Goal: Task Accomplishment & Management: Manage account settings

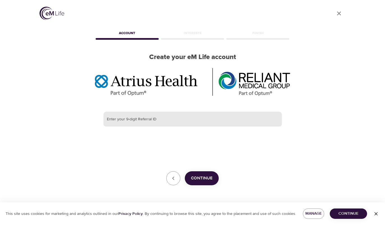
click at [133, 123] on input "text" at bounding box center [192, 119] width 178 height 15
paste input "297435562"
type input "297435562"
click at [203, 177] on span "Continue" at bounding box center [202, 178] width 22 height 7
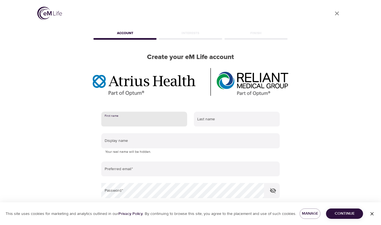
click at [123, 120] on input "text" at bounding box center [144, 119] width 86 height 15
type input "[PERSON_NAME]"
type input "[EMAIL_ADDRESS][DOMAIN_NAME]"
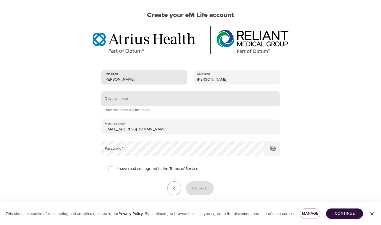
scroll to position [48, 0]
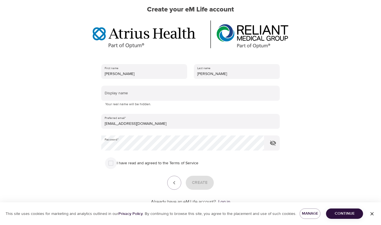
click at [110, 162] on input "I have read and agreed to the Terms of Service" at bounding box center [111, 164] width 12 height 12
checkbox input "true"
click at [206, 184] on span "Create" at bounding box center [200, 182] width 16 height 7
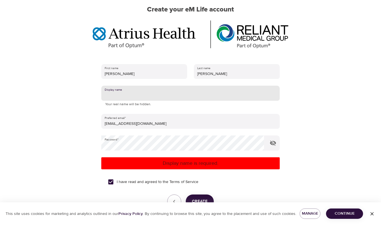
click at [137, 90] on input "text" at bounding box center [190, 93] width 178 height 15
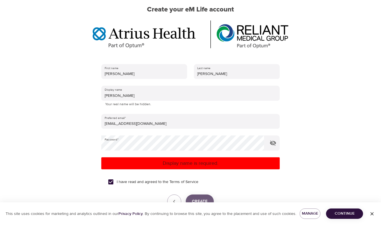
click at [199, 199] on span "Create" at bounding box center [200, 201] width 16 height 7
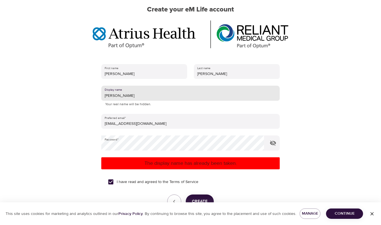
click at [116, 95] on input "[PERSON_NAME]" at bounding box center [190, 93] width 178 height 15
type input "KateWaldronParr"
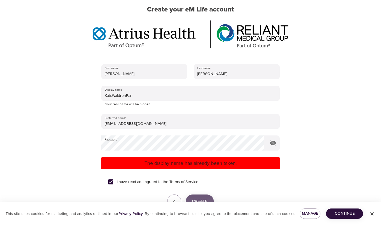
click at [198, 198] on span "Create" at bounding box center [200, 201] width 16 height 7
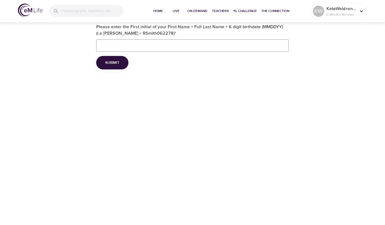
click at [162, 46] on input "Please enter the First initial of your First Name + Full Last Name + 6 digit bi…" at bounding box center [192, 46] width 193 height 12
type input "KWaldronParr032585"
click at [114, 63] on span "Submit" at bounding box center [112, 62] width 14 height 7
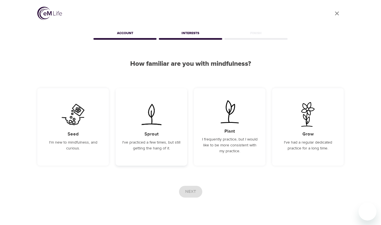
click at [159, 110] on img at bounding box center [151, 114] width 28 height 25
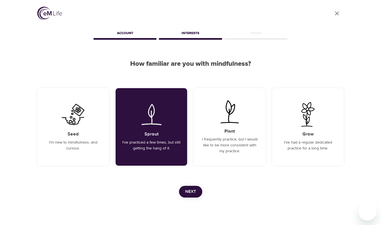
click at [193, 193] on span "Next" at bounding box center [190, 191] width 11 height 7
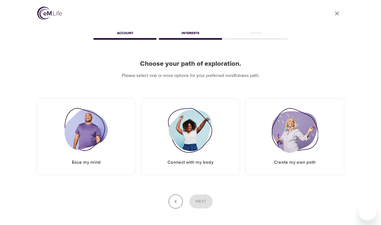
click at [177, 200] on icon "button" at bounding box center [175, 202] width 7 height 7
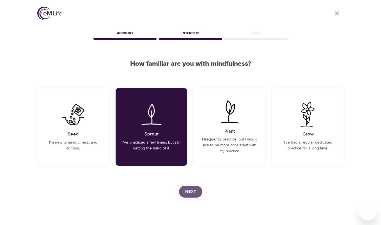
click at [192, 196] on button "Next" at bounding box center [190, 192] width 23 height 12
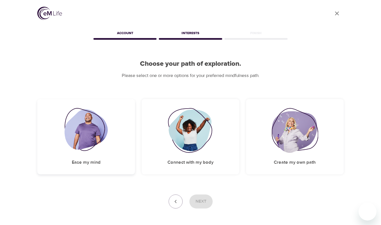
click at [110, 143] on div "Ease my mind" at bounding box center [86, 136] width 98 height 75
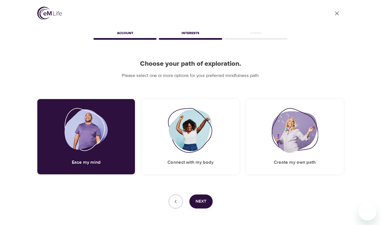
click at [201, 198] on span "Next" at bounding box center [200, 201] width 11 height 7
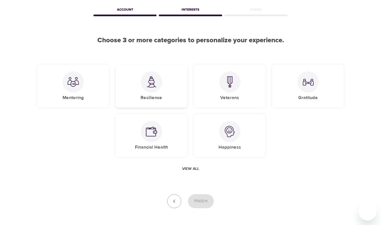
scroll to position [24, 0]
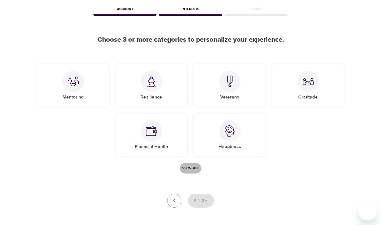
click at [189, 167] on span "View all" at bounding box center [190, 168] width 17 height 7
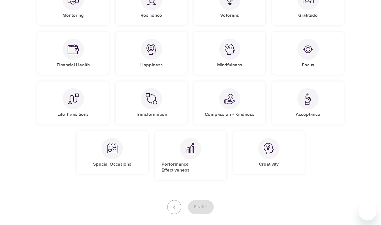
scroll to position [105, 0]
click at [228, 104] on img at bounding box center [229, 99] width 11 height 11
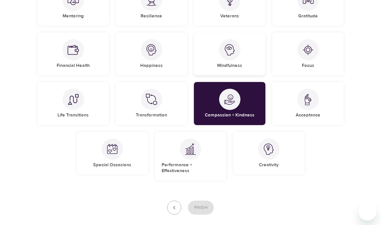
click at [232, 34] on div "Mindfulness" at bounding box center [230, 54] width 72 height 43
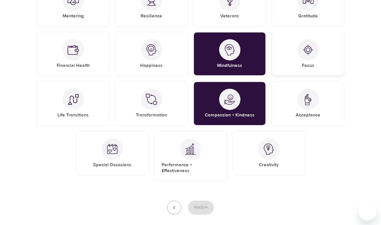
click at [299, 62] on div "Focus" at bounding box center [308, 54] width 72 height 43
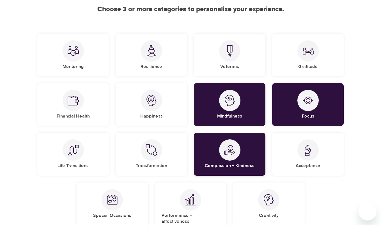
scroll to position [51, 0]
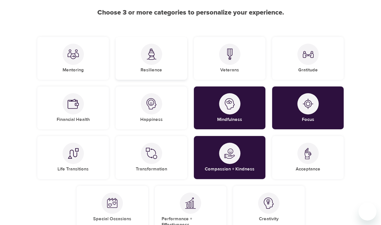
click at [152, 54] on img at bounding box center [151, 54] width 11 height 11
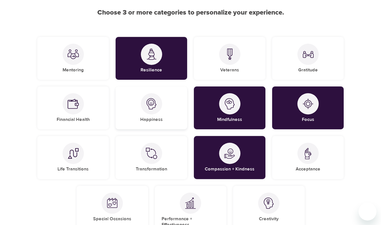
click at [151, 111] on div at bounding box center [151, 103] width 21 height 21
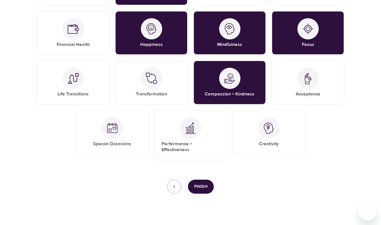
scroll to position [127, 0]
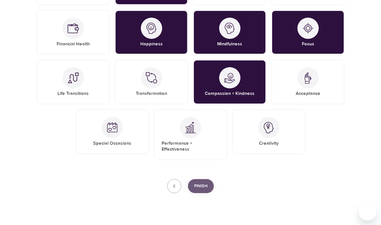
click at [201, 183] on span "Finish" at bounding box center [200, 186] width 13 height 7
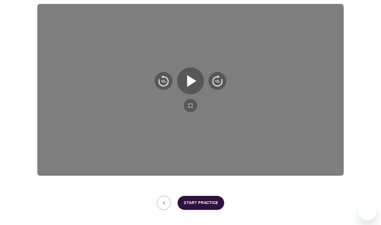
scroll to position [96, 0]
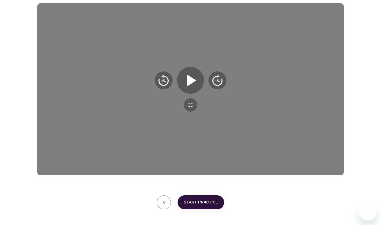
click at [193, 200] on span "Start Practice" at bounding box center [201, 202] width 34 height 7
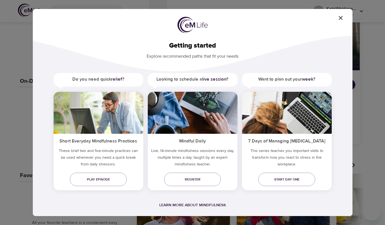
click at [341, 16] on icon "button" at bounding box center [340, 18] width 7 height 7
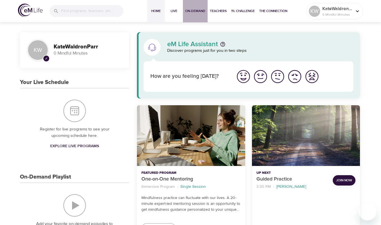
click at [199, 8] on span "On-Demand" at bounding box center [195, 11] width 20 height 6
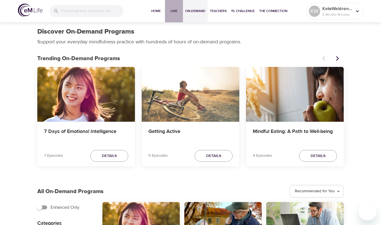
click at [169, 12] on span "Live" at bounding box center [173, 11] width 13 height 6
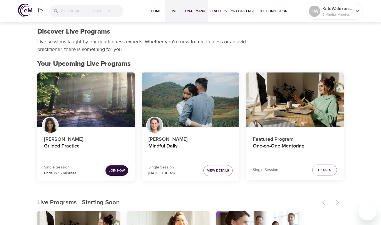
click at [198, 11] on span "On-Demand" at bounding box center [195, 11] width 20 height 6
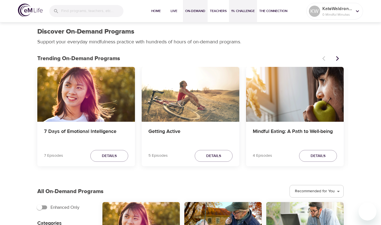
click at [237, 16] on button "1% Challenge" at bounding box center [243, 11] width 28 height 22
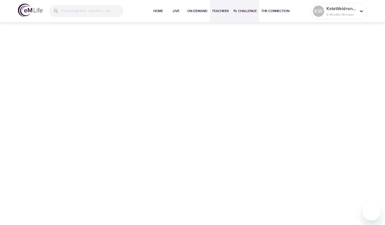
click at [222, 9] on span "Teachers" at bounding box center [220, 11] width 17 height 6
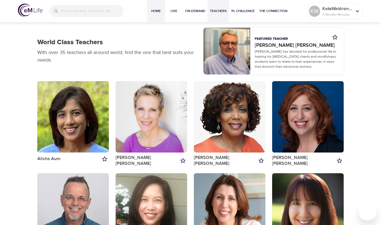
click at [159, 11] on span "Home" at bounding box center [155, 11] width 13 height 6
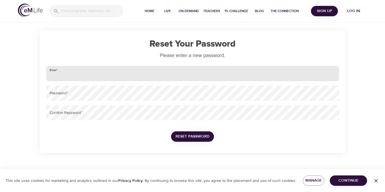
click at [119, 75] on input "email" at bounding box center [192, 73] width 293 height 15
type input "[EMAIL_ADDRESS][DOMAIN_NAME]"
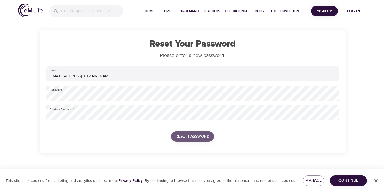
click at [183, 136] on span "Reset Password" at bounding box center [193, 136] width 34 height 7
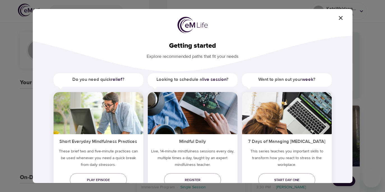
click at [340, 19] on icon "button" at bounding box center [341, 18] width 4 height 4
